Goal: Task Accomplishment & Management: Manage account settings

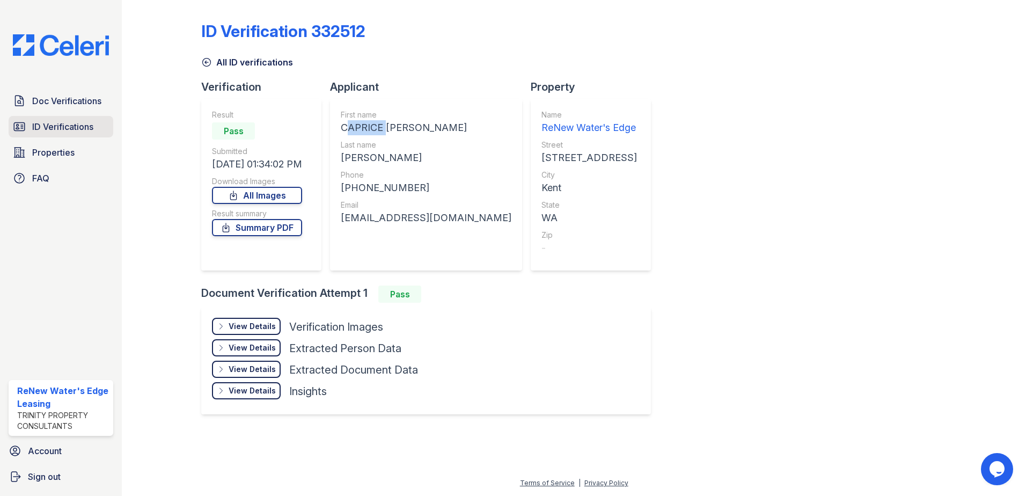
click at [71, 123] on span "ID Verifications" at bounding box center [62, 126] width 61 height 13
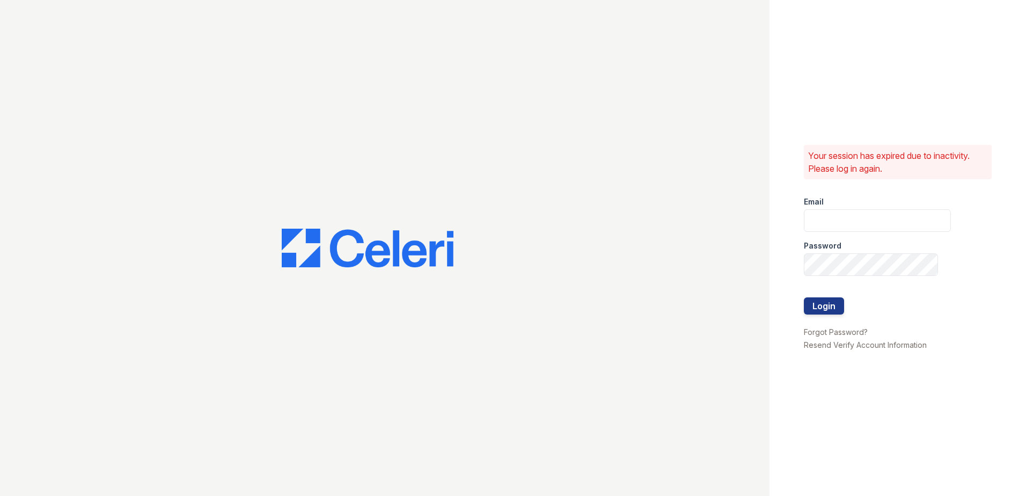
type input "renewwatersedge@trinity-pm.com"
click at [818, 311] on button "Login" at bounding box center [824, 305] width 40 height 17
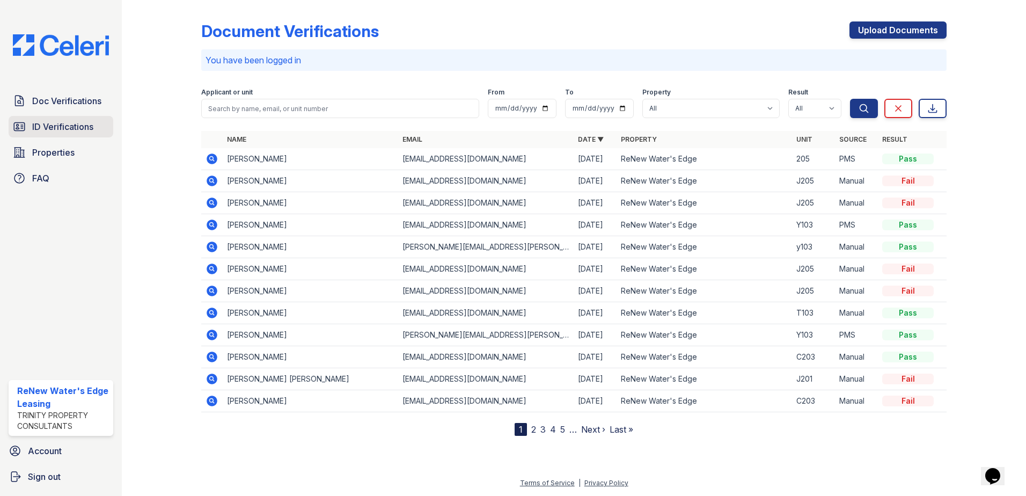
click at [42, 128] on span "ID Verifications" at bounding box center [62, 126] width 61 height 13
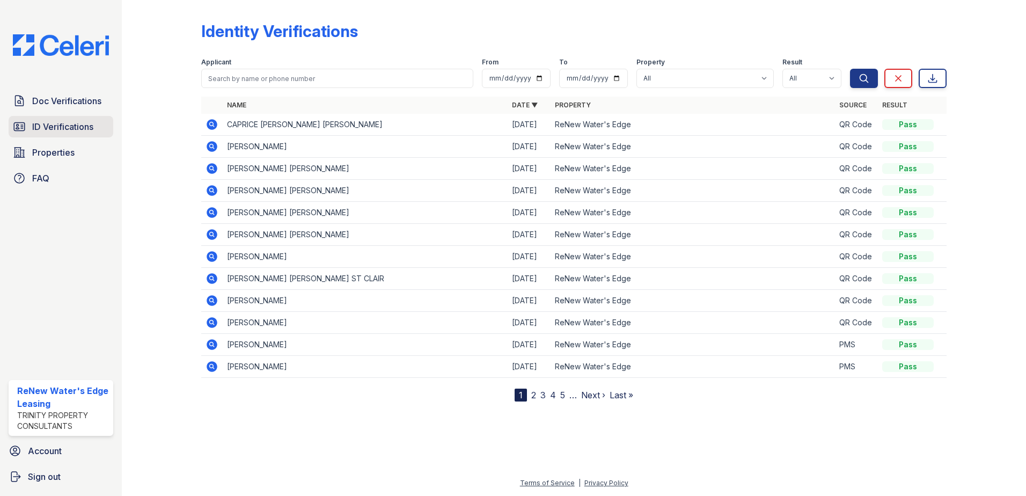
click at [69, 130] on span "ID Verifications" at bounding box center [62, 126] width 61 height 13
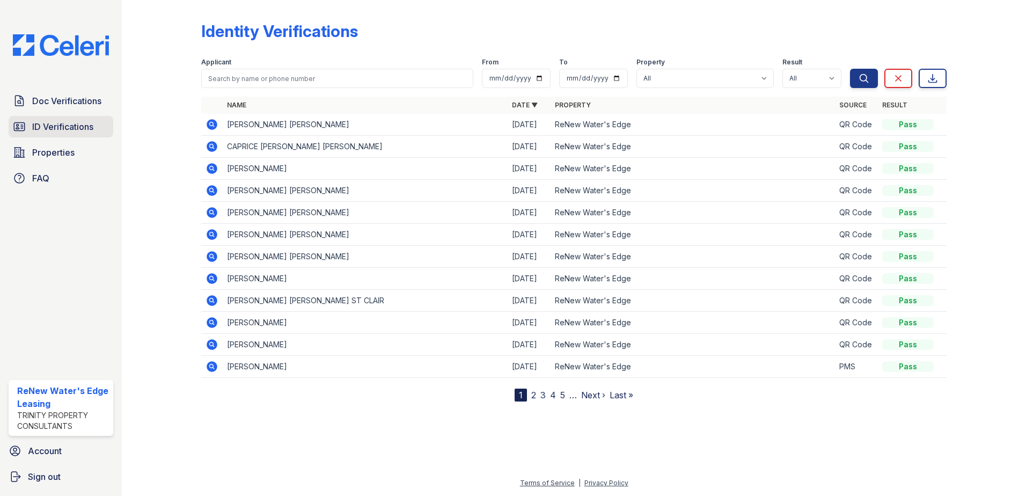
click at [27, 124] on link "ID Verifications" at bounding box center [61, 126] width 105 height 21
